Goal: Information Seeking & Learning: Learn about a topic

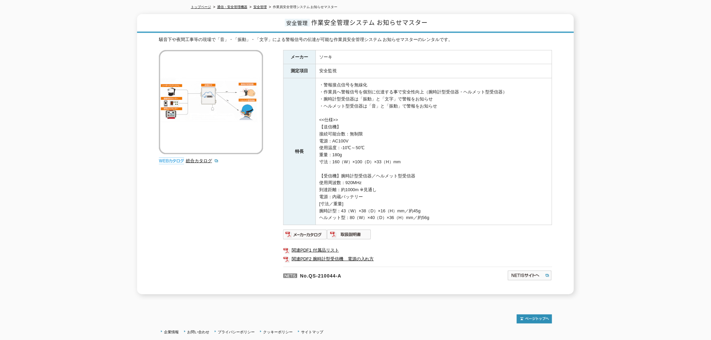
scroll to position [93, 0]
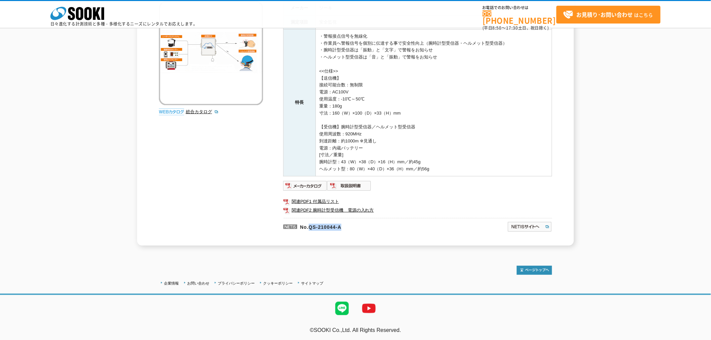
drag, startPoint x: 310, startPoint y: 224, endPoint x: 351, endPoint y: 225, distance: 40.3
click at [351, 225] on p "No.QS-210044-A" at bounding box center [362, 226] width 159 height 16
copy p "QS-210044-A"
click at [312, 187] on img at bounding box center [305, 185] width 44 height 11
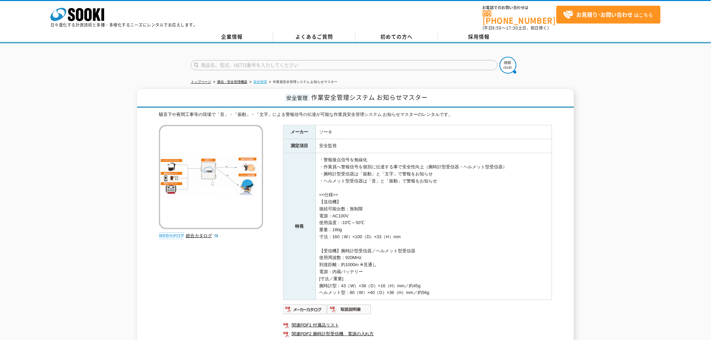
click at [260, 80] on link "安全管理" at bounding box center [259, 82] width 13 height 4
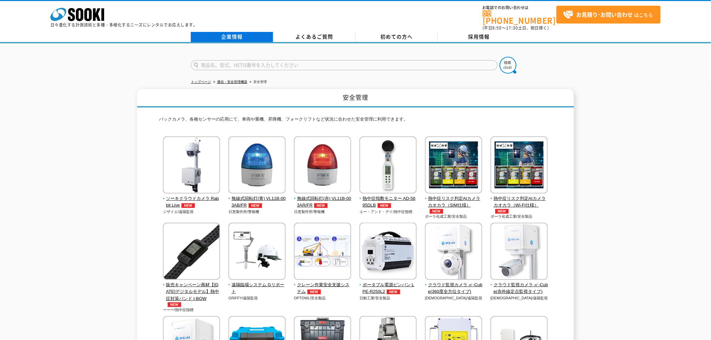
click at [239, 32] on link "企業情報" at bounding box center [232, 37] width 82 height 10
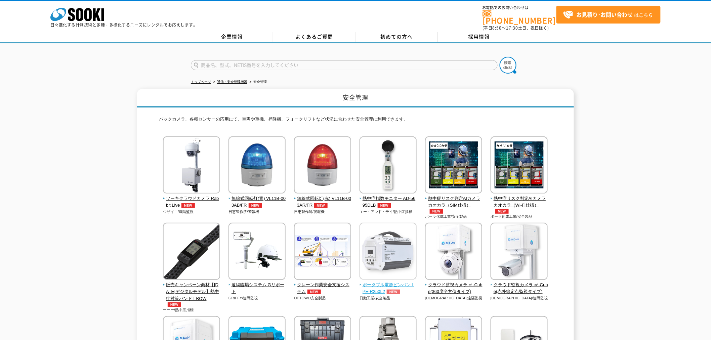
click at [383, 257] on img at bounding box center [387, 252] width 57 height 59
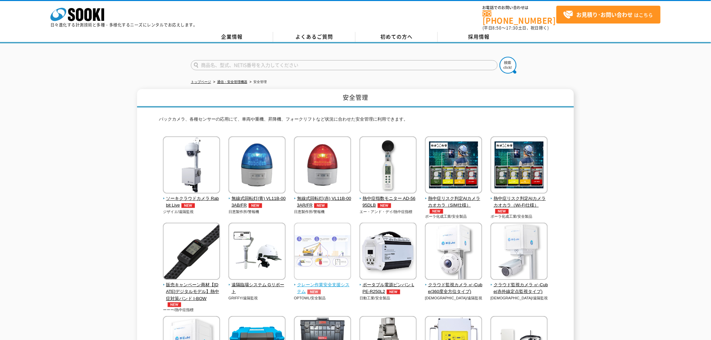
click at [336, 236] on img at bounding box center [322, 252] width 57 height 59
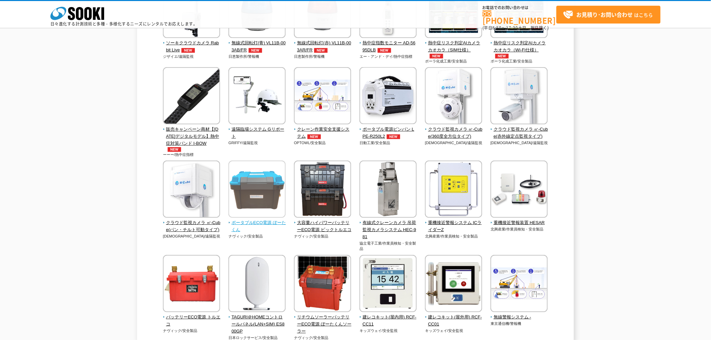
click at [270, 179] on img at bounding box center [256, 190] width 57 height 59
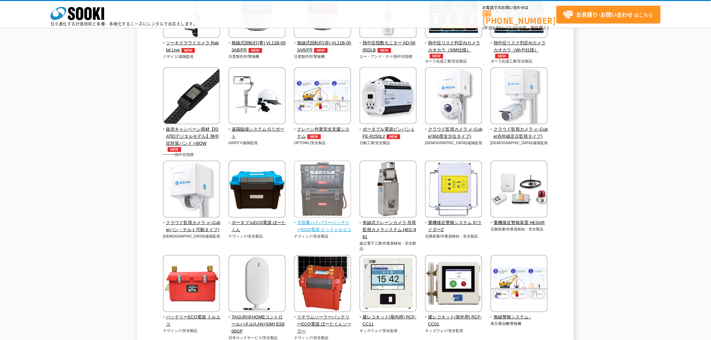
click at [316, 183] on img at bounding box center [322, 190] width 57 height 59
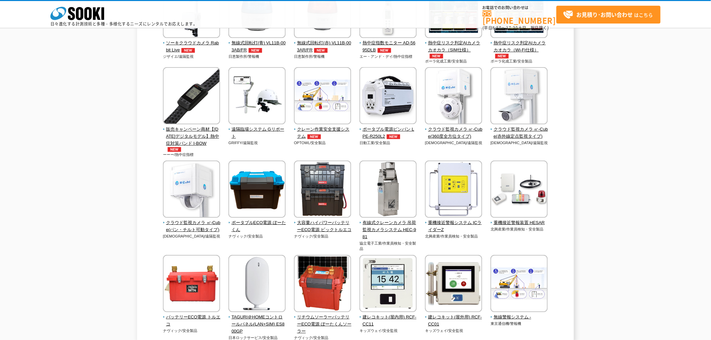
scroll to position [186, 0]
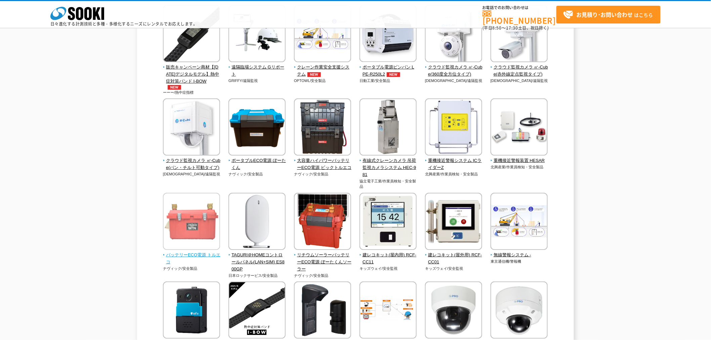
click at [195, 207] on img at bounding box center [191, 222] width 57 height 59
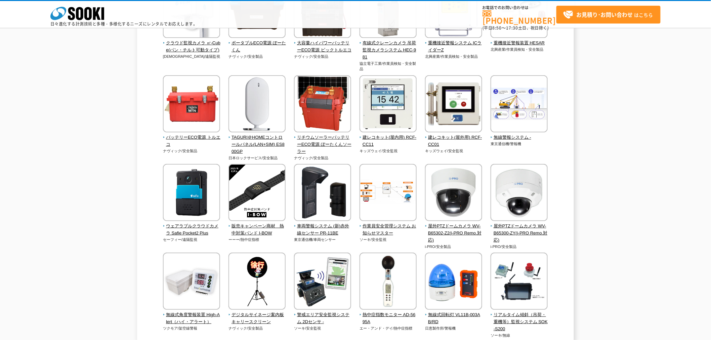
scroll to position [373, 0]
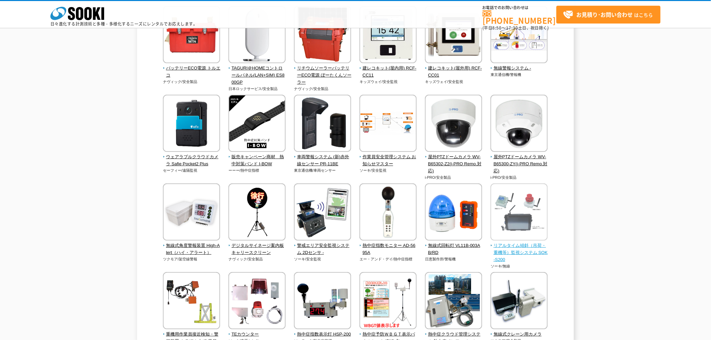
click at [506, 232] on img at bounding box center [518, 212] width 57 height 59
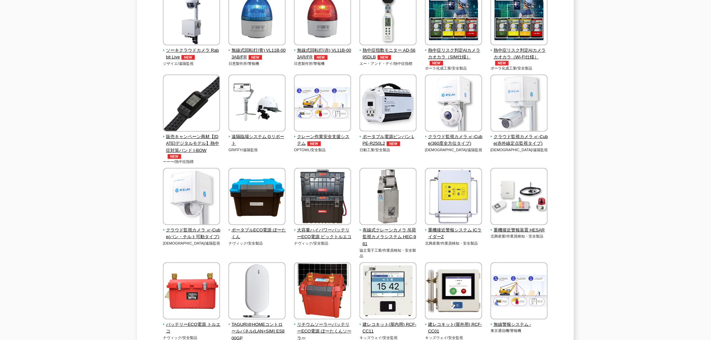
scroll to position [0, 0]
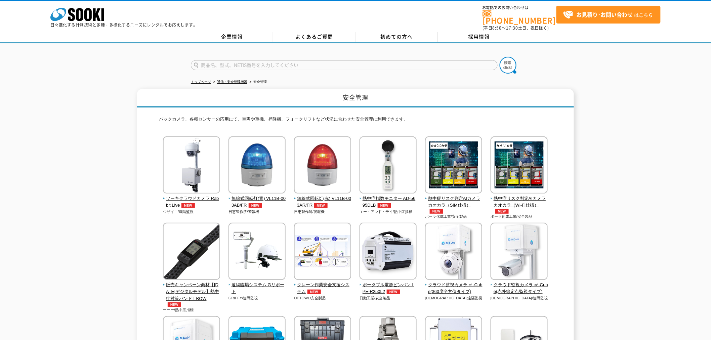
click at [248, 76] on ul "トップページ 通信・安全管理機器 安全管理" at bounding box center [355, 82] width 329 height 14
click at [244, 80] on link "通信・安全管理機器" at bounding box center [232, 82] width 30 height 4
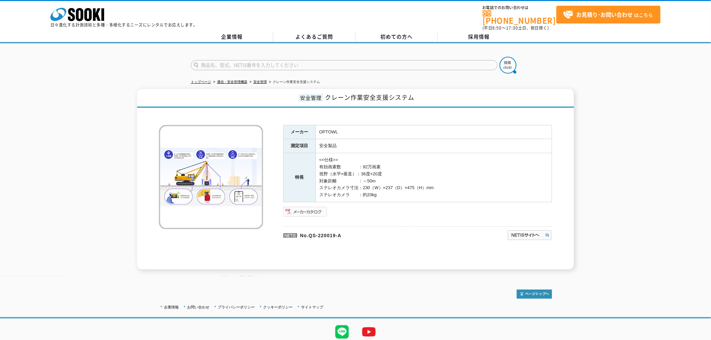
click at [306, 206] on img at bounding box center [305, 211] width 44 height 11
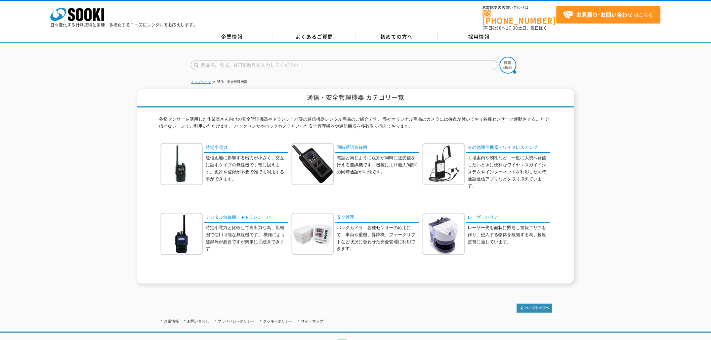
click at [199, 80] on link "トップページ" at bounding box center [201, 82] width 20 height 4
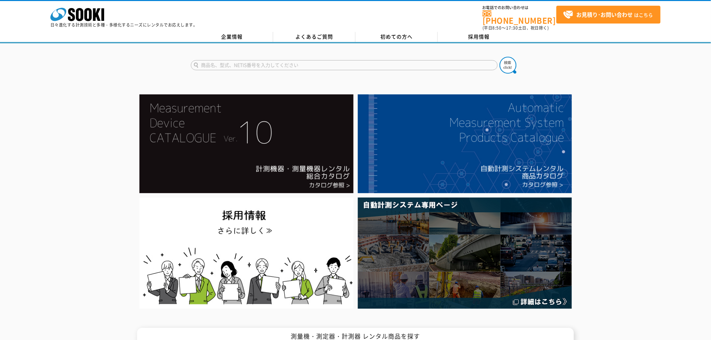
click at [284, 62] on input "text" at bounding box center [344, 65] width 307 height 10
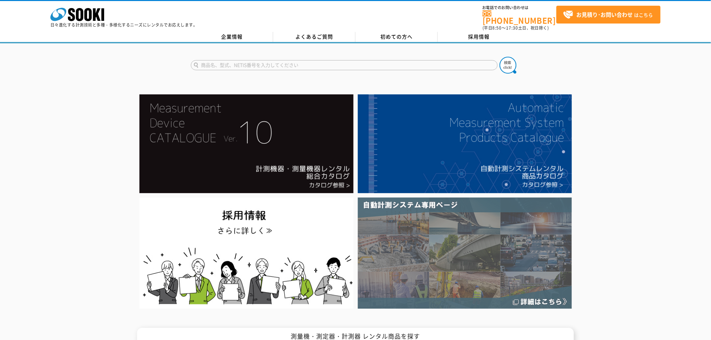
type input "商品名、型式、NETIS番号を入力してください"
click at [470, 263] on img at bounding box center [465, 252] width 214 height 111
